Goal: Communication & Community: Answer question/provide support

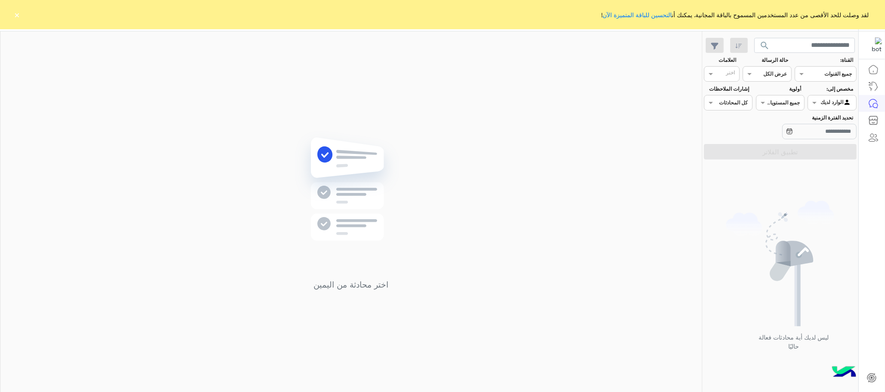
click at [17, 12] on button "×" at bounding box center [17, 14] width 9 height 9
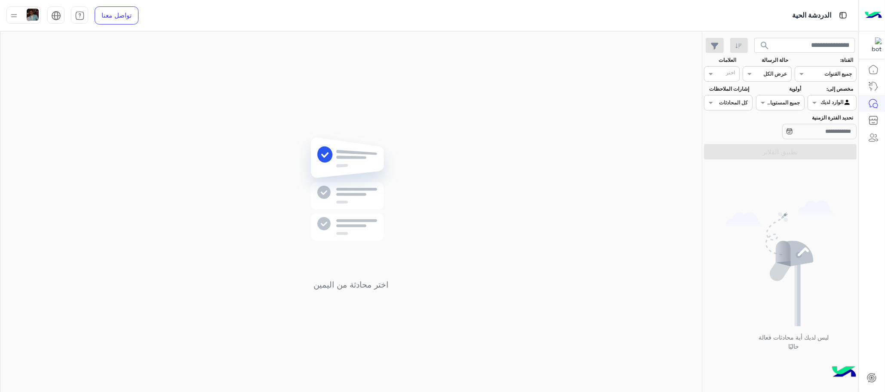
click at [28, 11] on img at bounding box center [33, 15] width 12 height 12
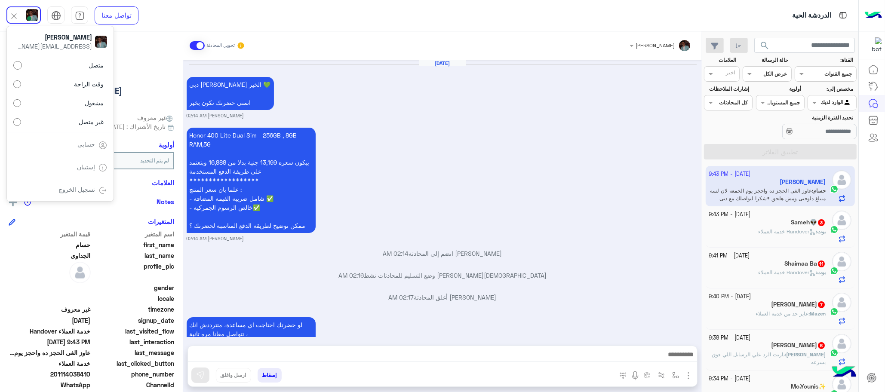
scroll to position [1049, 0]
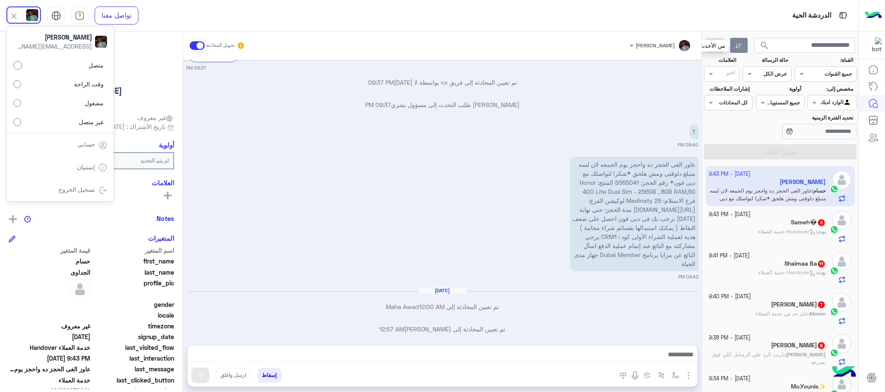
click at [737, 51] on button "button" at bounding box center [740, 45] width 18 height 15
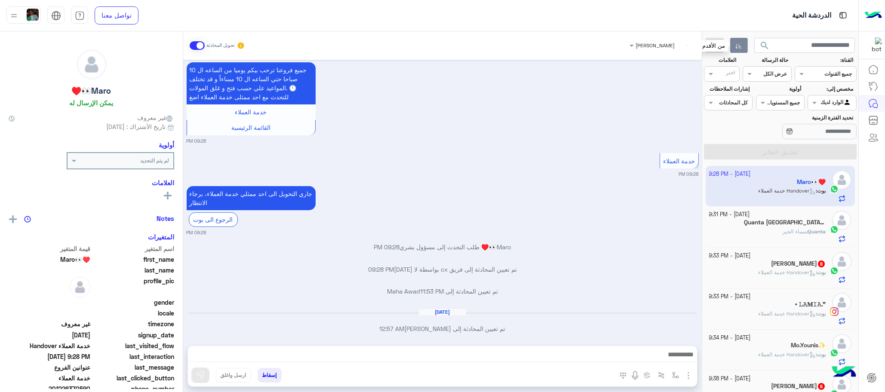
scroll to position [354, 0]
click at [737, 50] on button "button" at bounding box center [740, 45] width 18 height 15
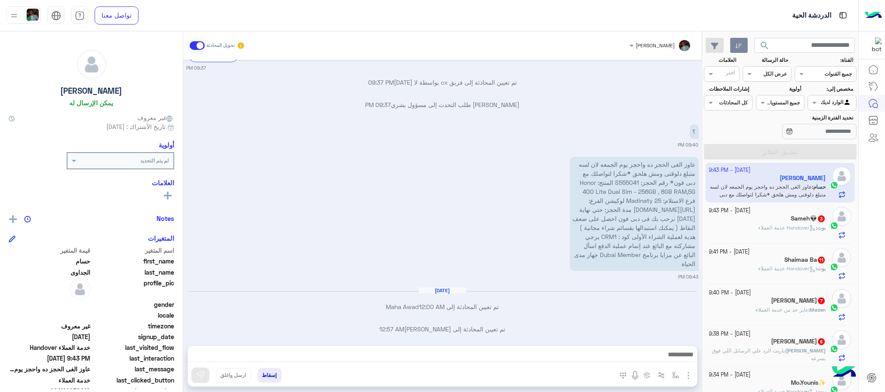
scroll to position [185, 0]
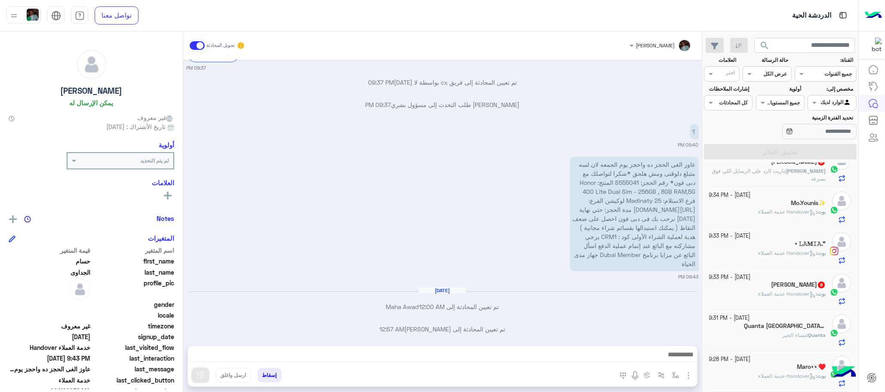
click at [766, 371] on div "Maro👀♥️" at bounding box center [767, 368] width 117 height 9
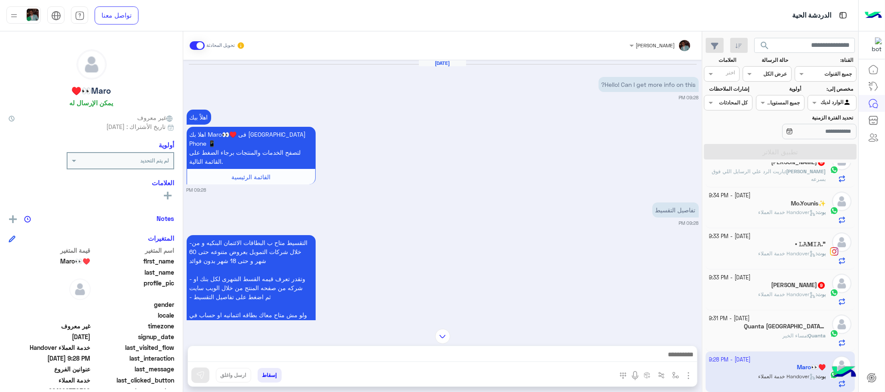
click at [420, 281] on div "-التقسيط متاح ب البطاقات الائتمان البنكيه و من خلال شركات التمويل بعروض متنوعه …" at bounding box center [443, 303] width 512 height 141
click at [648, 40] on div at bounding box center [661, 44] width 71 height 8
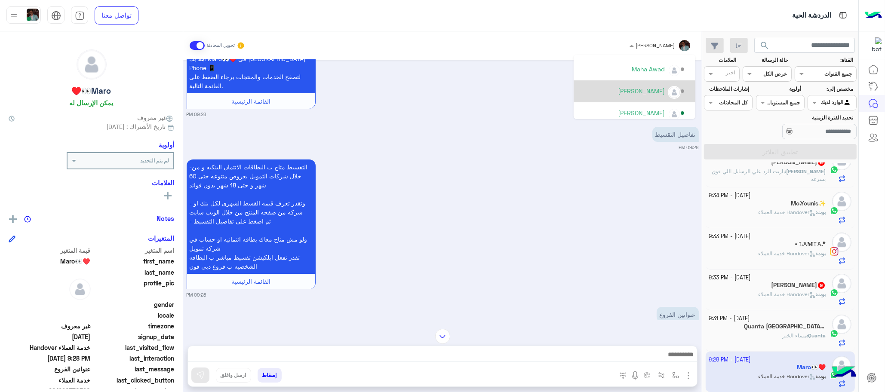
scroll to position [354, 0]
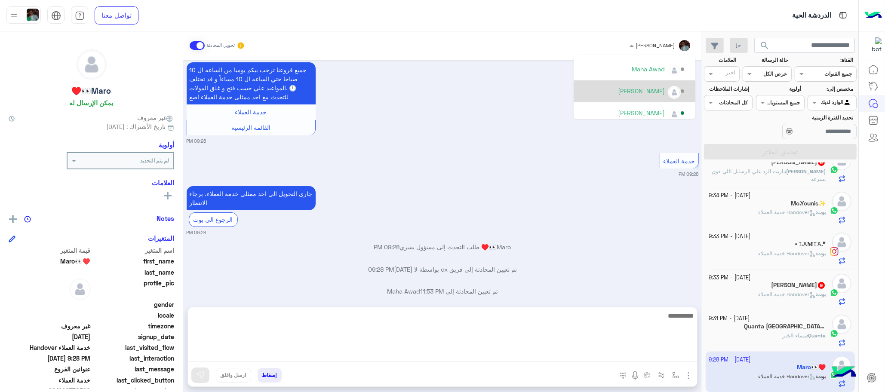
click at [441, 354] on textarea at bounding box center [442, 337] width 509 height 52
paste textarea "**********"
type textarea "**********"
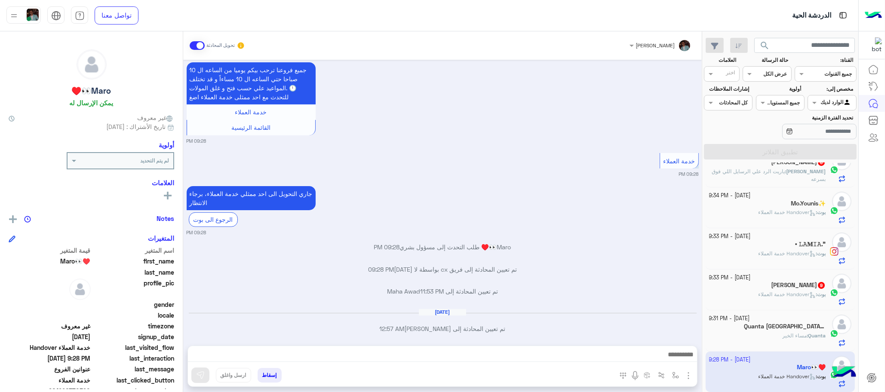
click at [792, 329] on h5 "Quanta Egypt 3" at bounding box center [785, 326] width 82 height 7
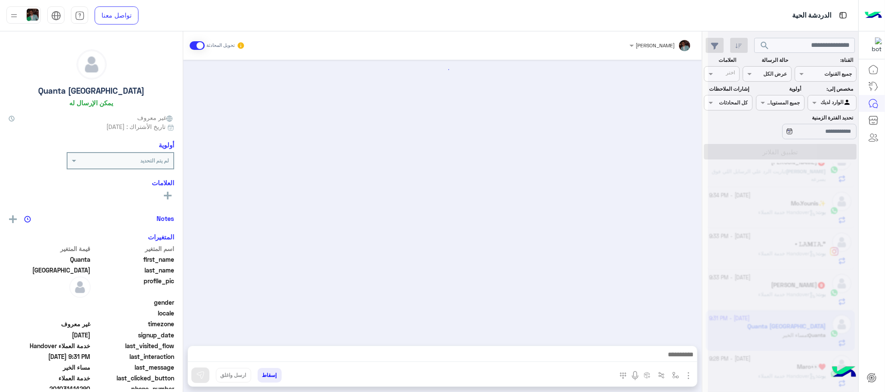
scroll to position [171, 0]
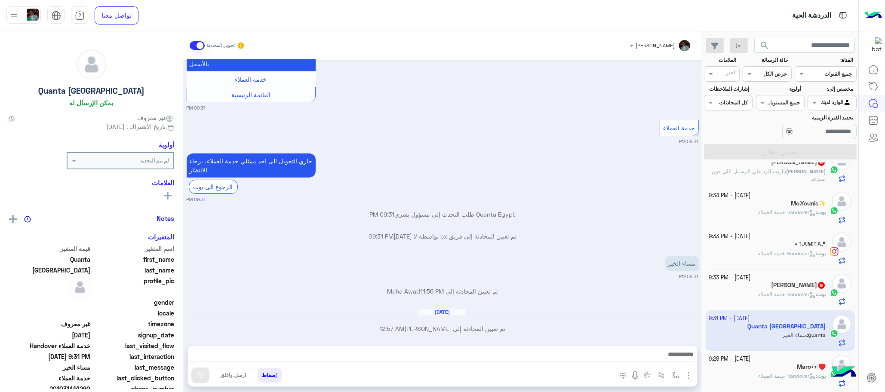
click at [754, 365] on div "Maro👀♥️" at bounding box center [767, 368] width 117 height 9
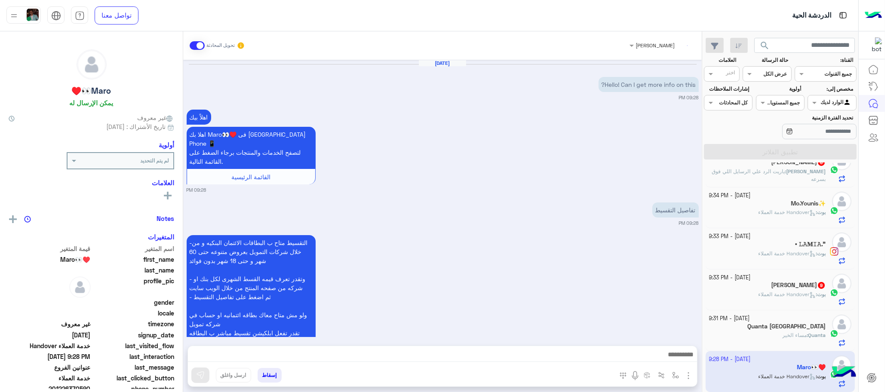
scroll to position [354, 0]
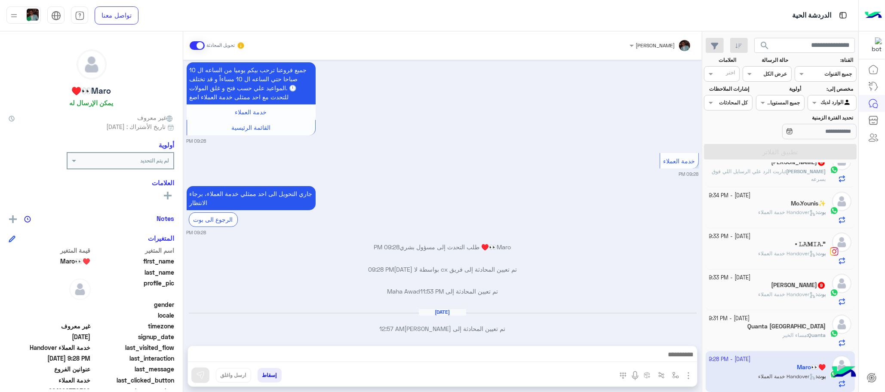
drag, startPoint x: 392, startPoint y: 173, endPoint x: 383, endPoint y: 208, distance: 35.4
click at [392, 173] on div "[DATE] Hello! Can I get more info on this? 09:28 PM اهلاً بيك اهلا بك Maro👀♥️ ف…" at bounding box center [442, 199] width 519 height 278
click at [481, 366] on div at bounding box center [442, 357] width 509 height 22
click at [481, 362] on textarea at bounding box center [442, 355] width 509 height 13
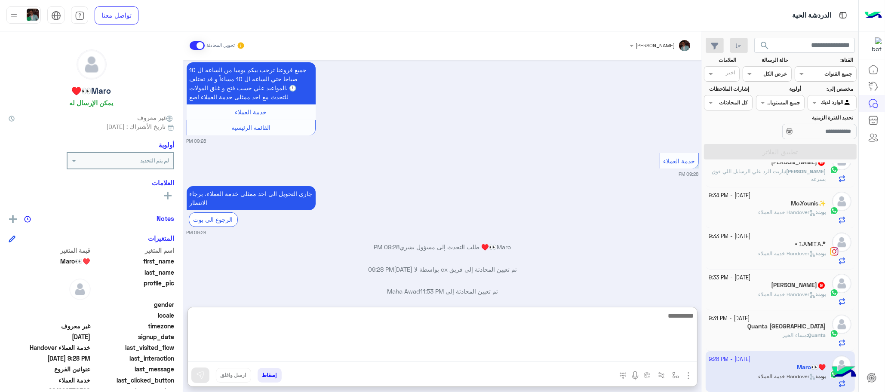
scroll to position [0, 0]
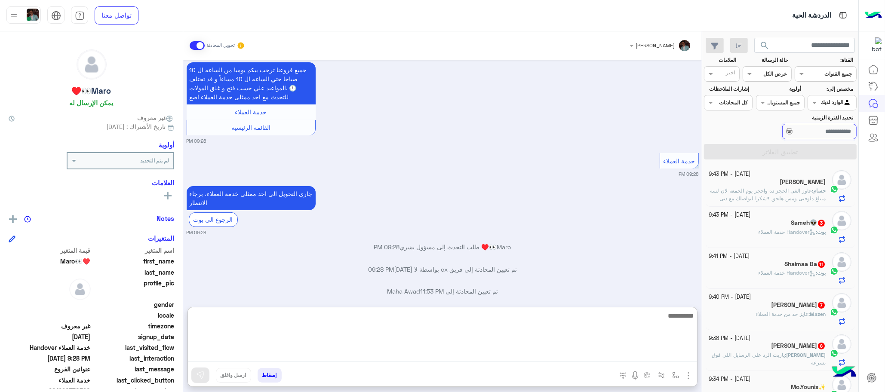
click at [797, 136] on input "تحديد الفترة الزمنية" at bounding box center [820, 131] width 74 height 15
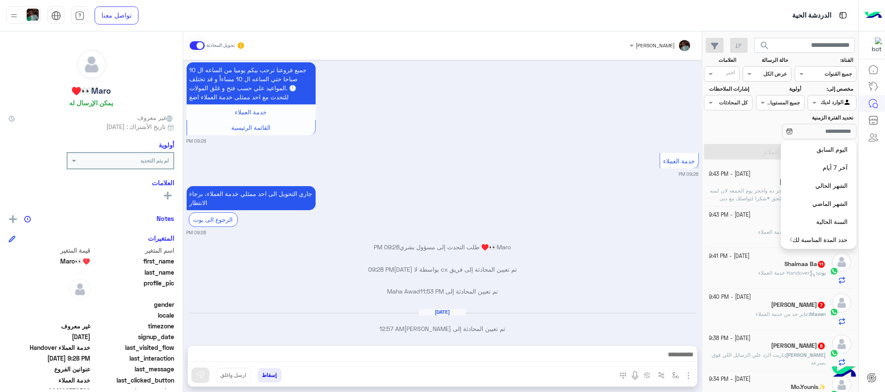
click at [573, 151] on div "خدمة العملاء 09:28 PM" at bounding box center [443, 164] width 512 height 27
click at [575, 151] on div "خدمة العملاء 09:28 PM" at bounding box center [443, 164] width 512 height 27
